Goal: Information Seeking & Learning: Understand process/instructions

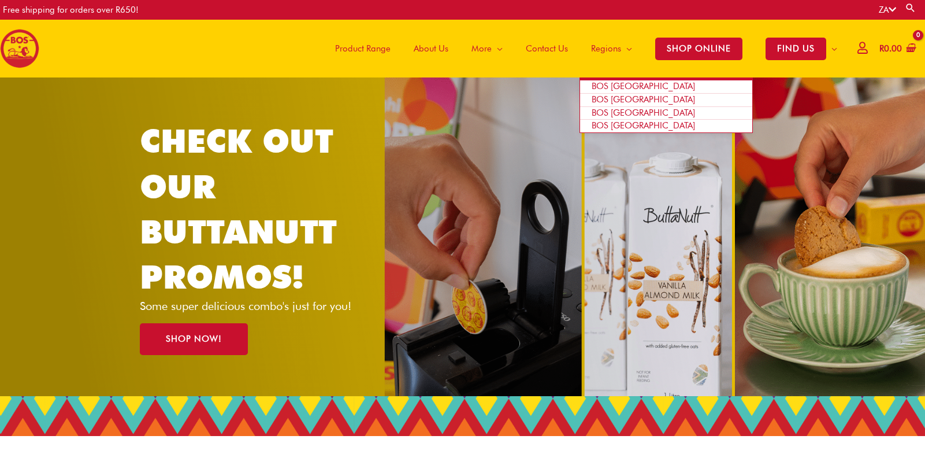
click at [621, 86] on span "BOS [GEOGRAPHIC_DATA]" at bounding box center [643, 86] width 103 height 10
click at [625, 82] on span "BOS [GEOGRAPHIC_DATA]" at bounding box center [643, 86] width 103 height 10
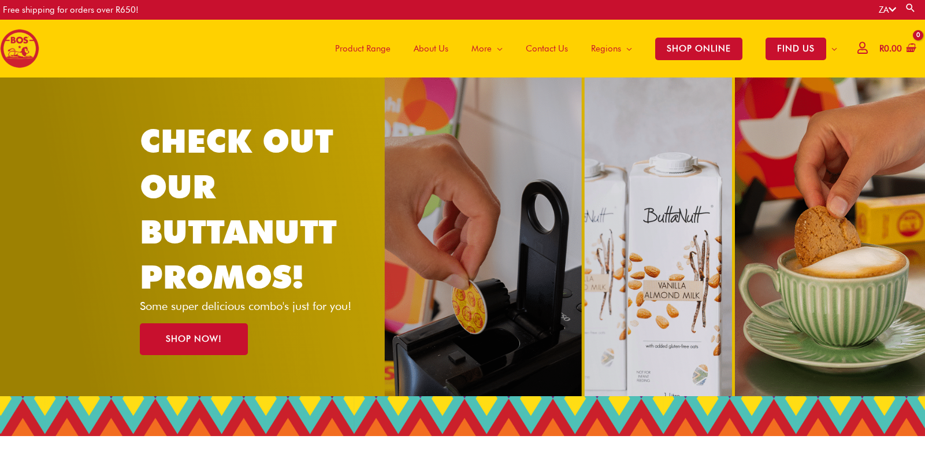
click at [545, 50] on span "Contact Us" at bounding box center [547, 48] width 42 height 35
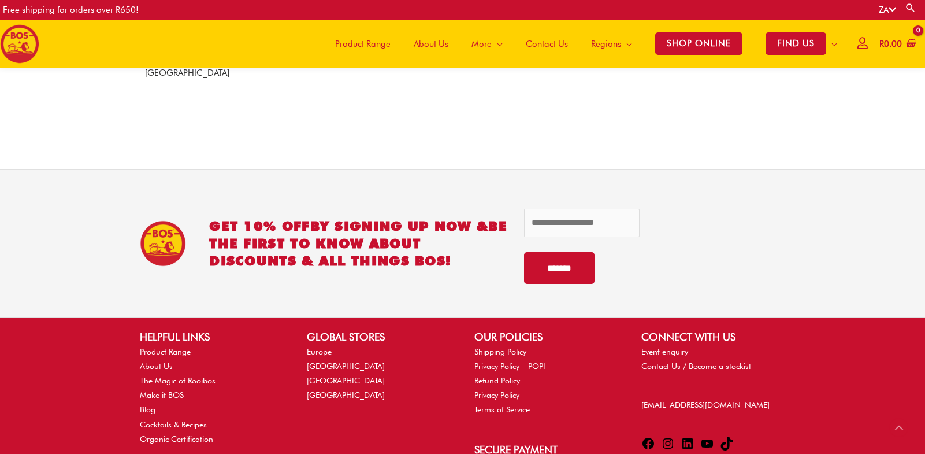
scroll to position [738, 0]
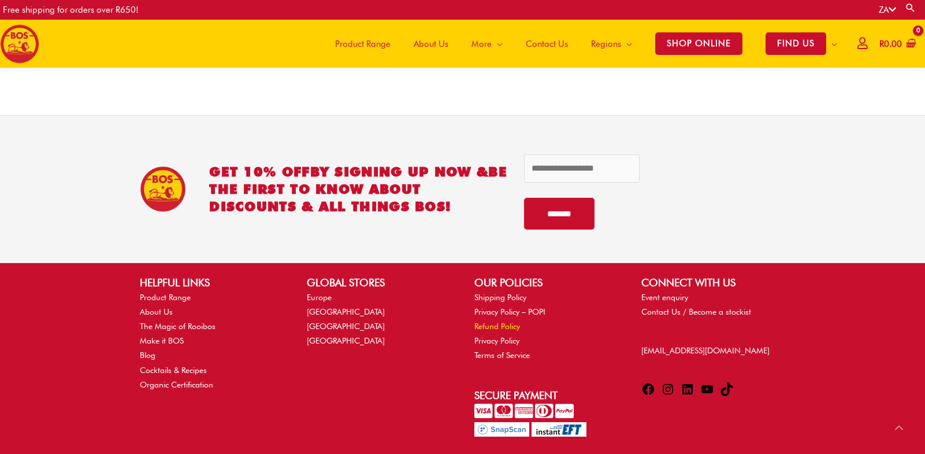
click at [502, 321] on link "Refund Policy" at bounding box center [498, 325] width 46 height 9
